Goal: Use online tool/utility: Utilize a website feature to perform a specific function

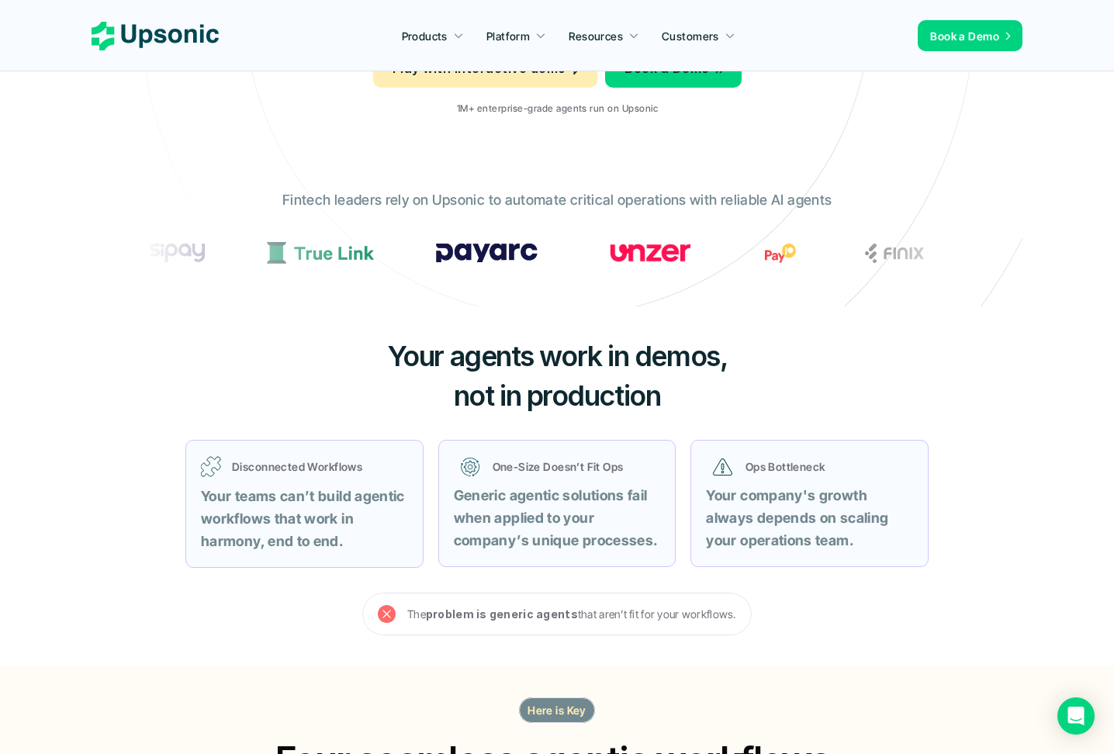
scroll to position [156, 0]
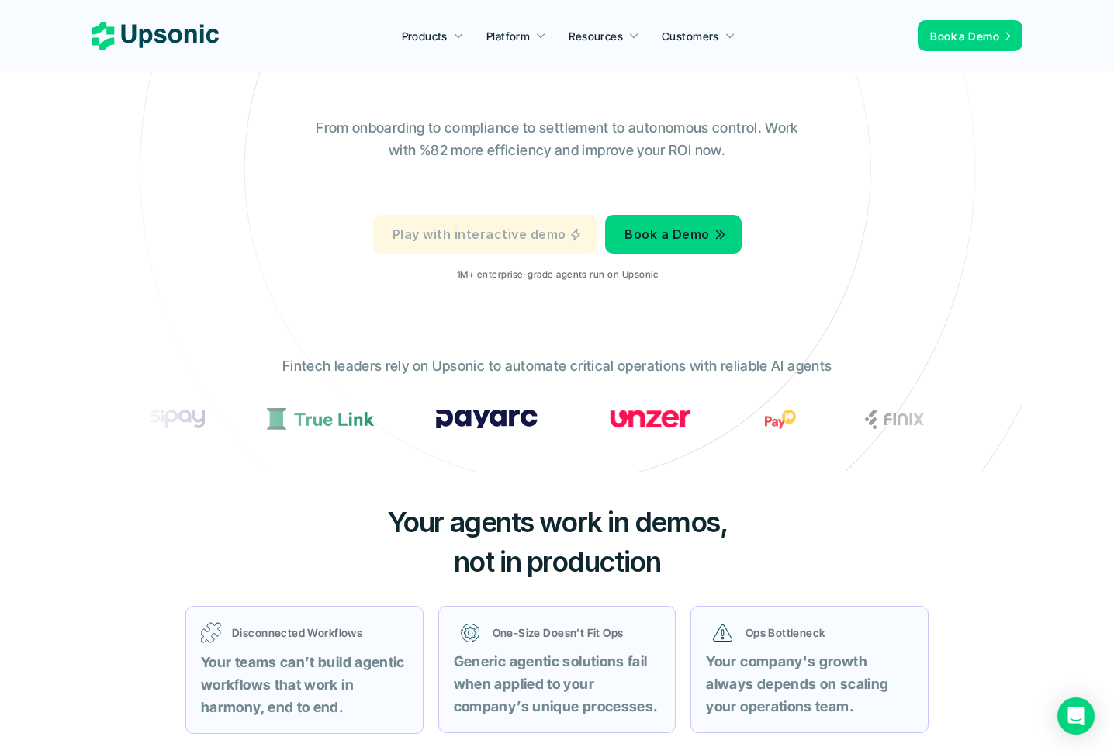
click at [497, 234] on p "Play with interactive demo" at bounding box center [478, 234] width 173 height 22
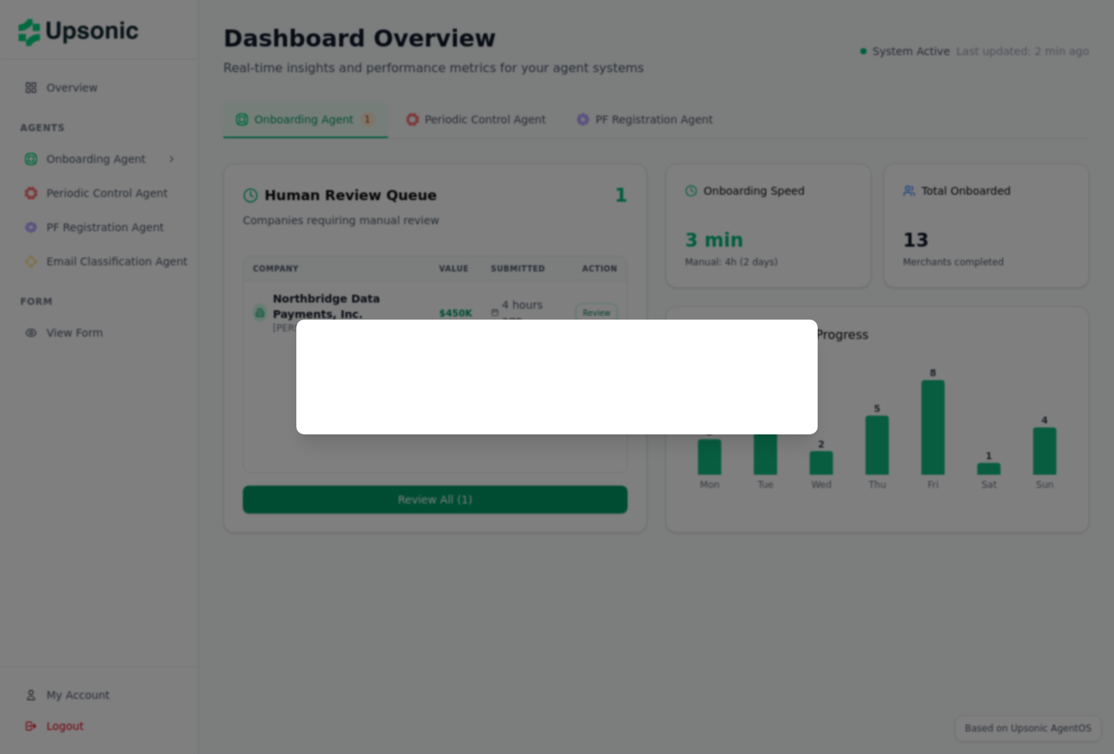
click at [542, 254] on div at bounding box center [557, 377] width 1114 height 754
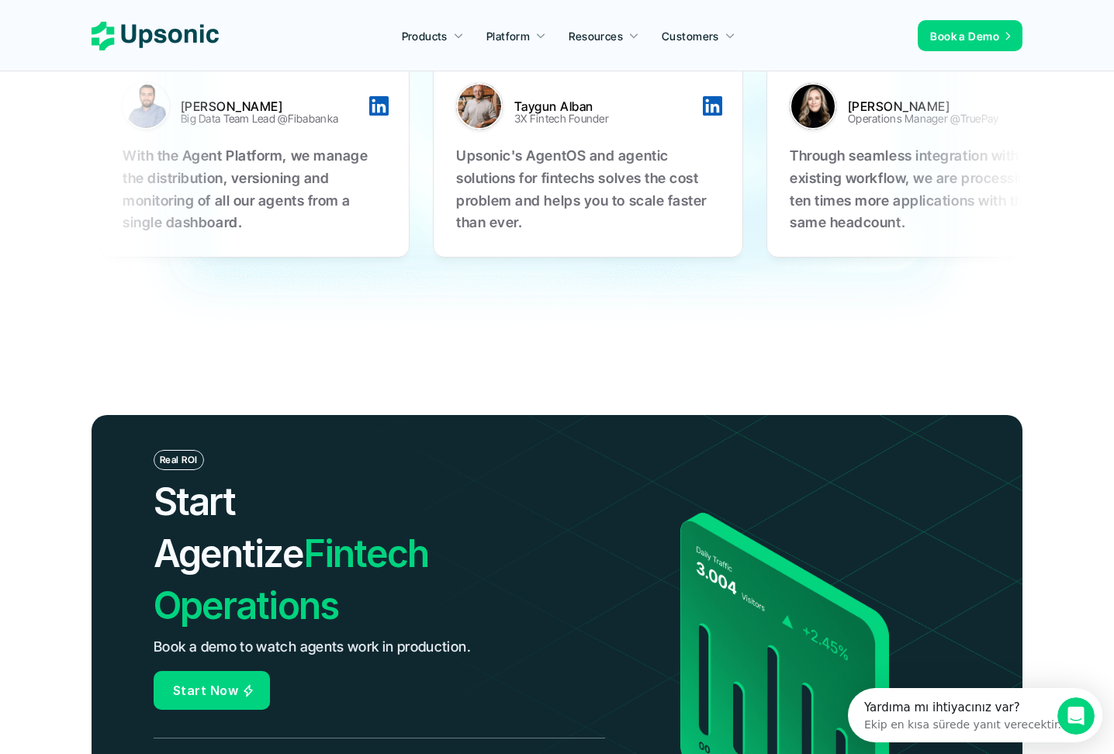
scroll to position [4888, 0]
